Goal: Task Accomplishment & Management: Use online tool/utility

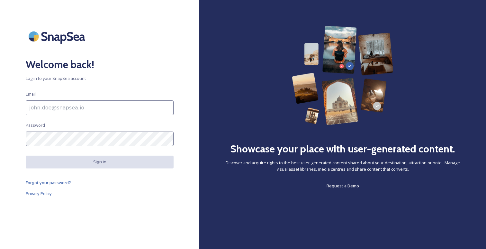
type input "[EMAIL_ADDRESS][DOMAIN_NAME]"
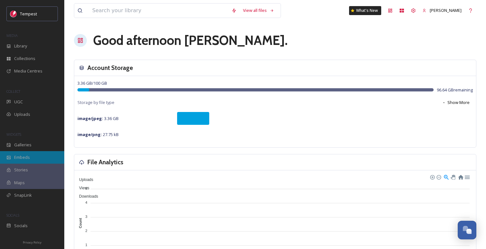
click at [21, 159] on span "Embeds" at bounding box center [22, 157] width 16 height 6
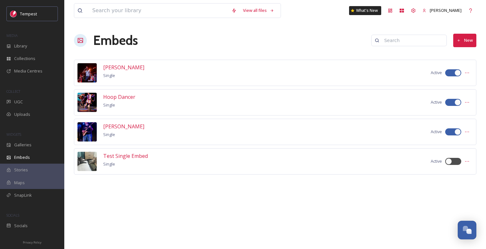
click at [256, 71] on div "[PERSON_NAME] Single Active" at bounding box center [275, 73] width 402 height 26
click at [468, 71] on icon at bounding box center [466, 72] width 5 height 5
click at [456, 99] on span "Embed Code" at bounding box center [454, 99] width 25 height 6
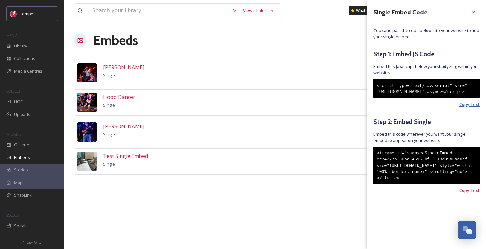
click at [470, 108] on span "Copy Text" at bounding box center [469, 104] width 20 height 6
click at [471, 14] on icon at bounding box center [473, 12] width 5 height 5
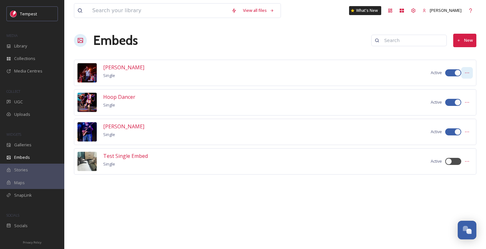
click at [469, 73] on div at bounding box center [467, 73] width 12 height 12
click at [461, 98] on span "Embed Code" at bounding box center [454, 99] width 25 height 6
